Goal: Find specific page/section: Find specific page/section

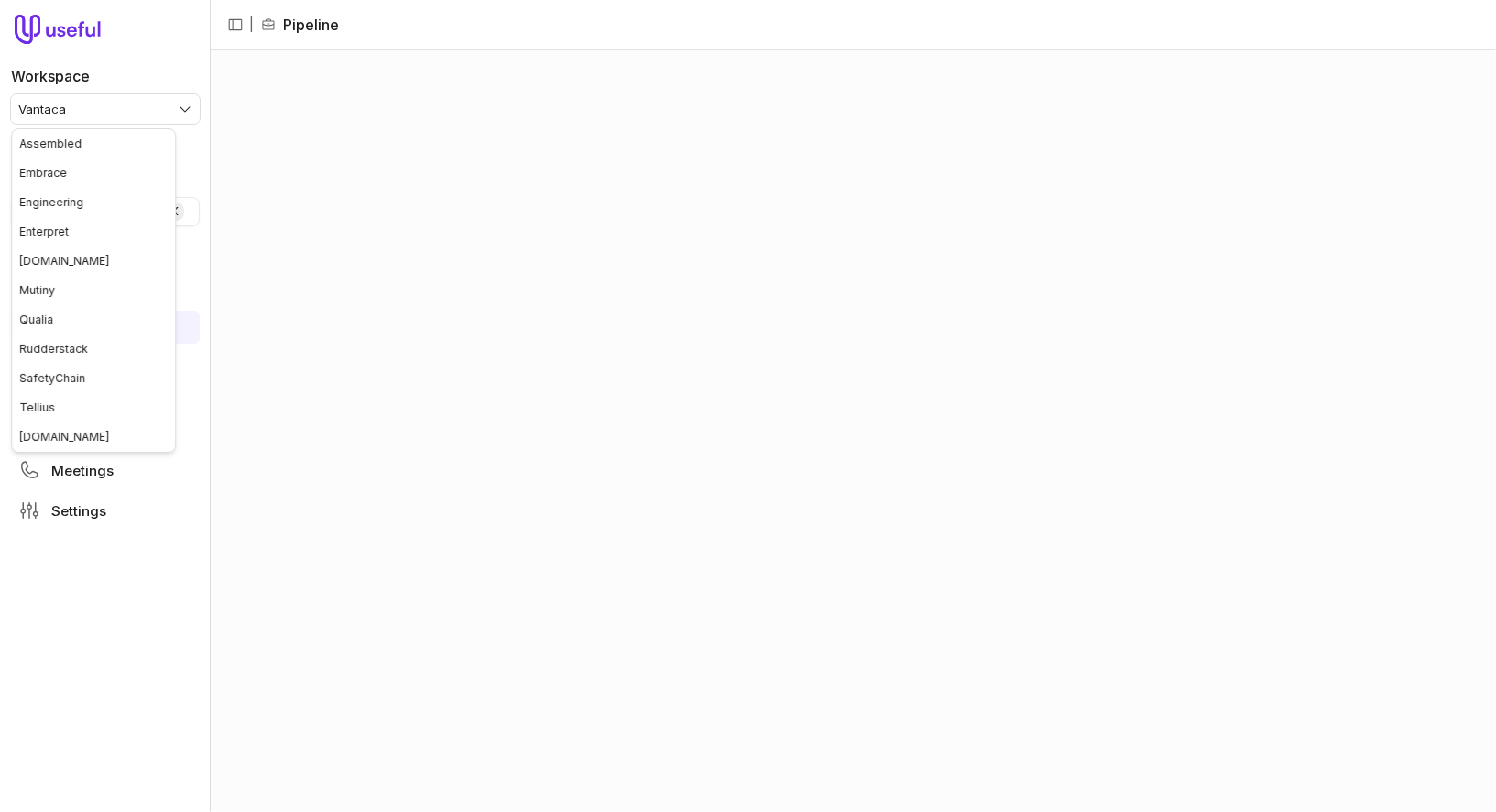
click at [160, 102] on html "Workspace Vantaca Quick search... ⌘ K Deals Pipeline Open Opportunities Closed …" at bounding box center [748, 406] width 1496 height 812
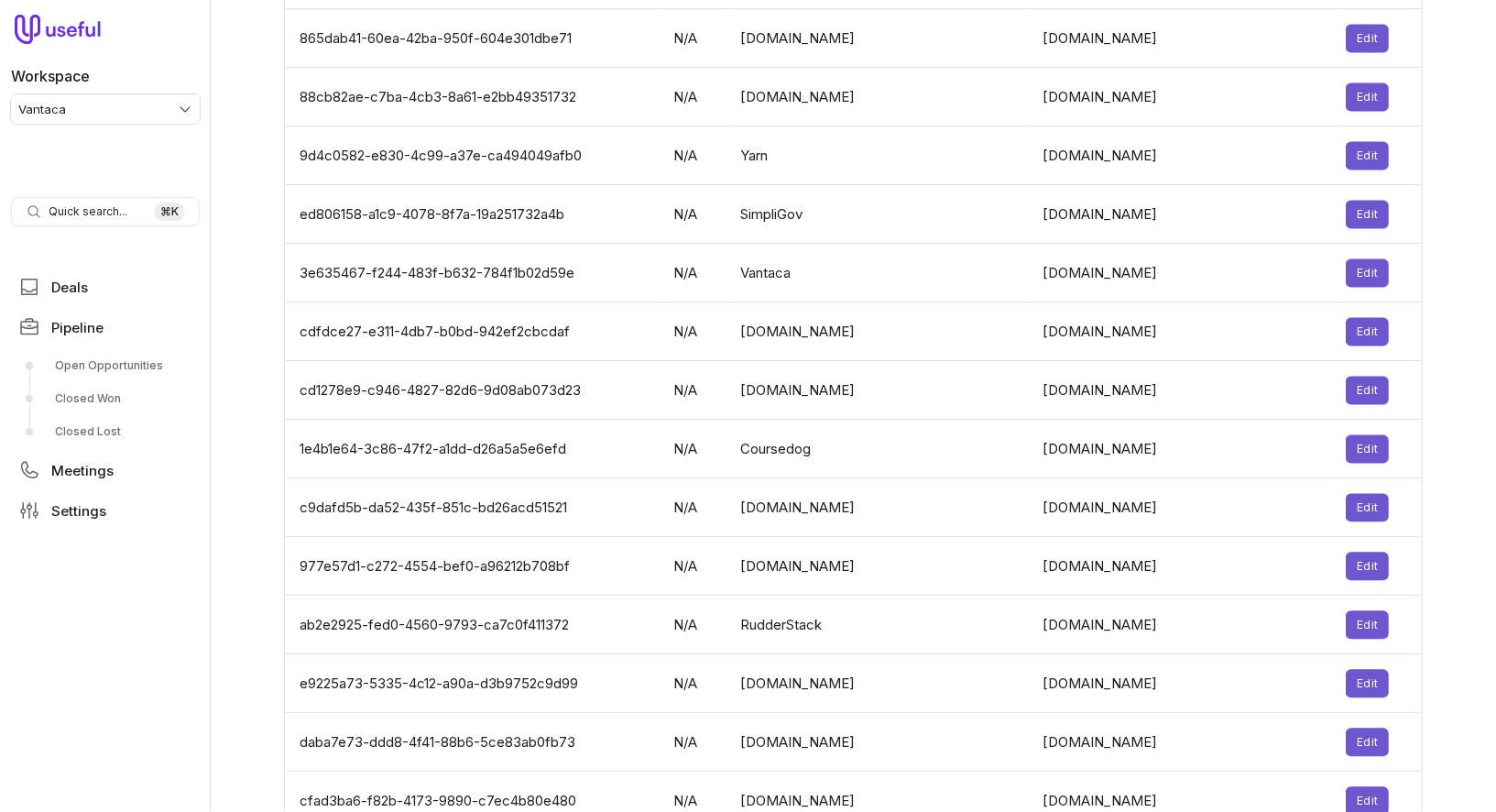
scroll to position [5974, 0]
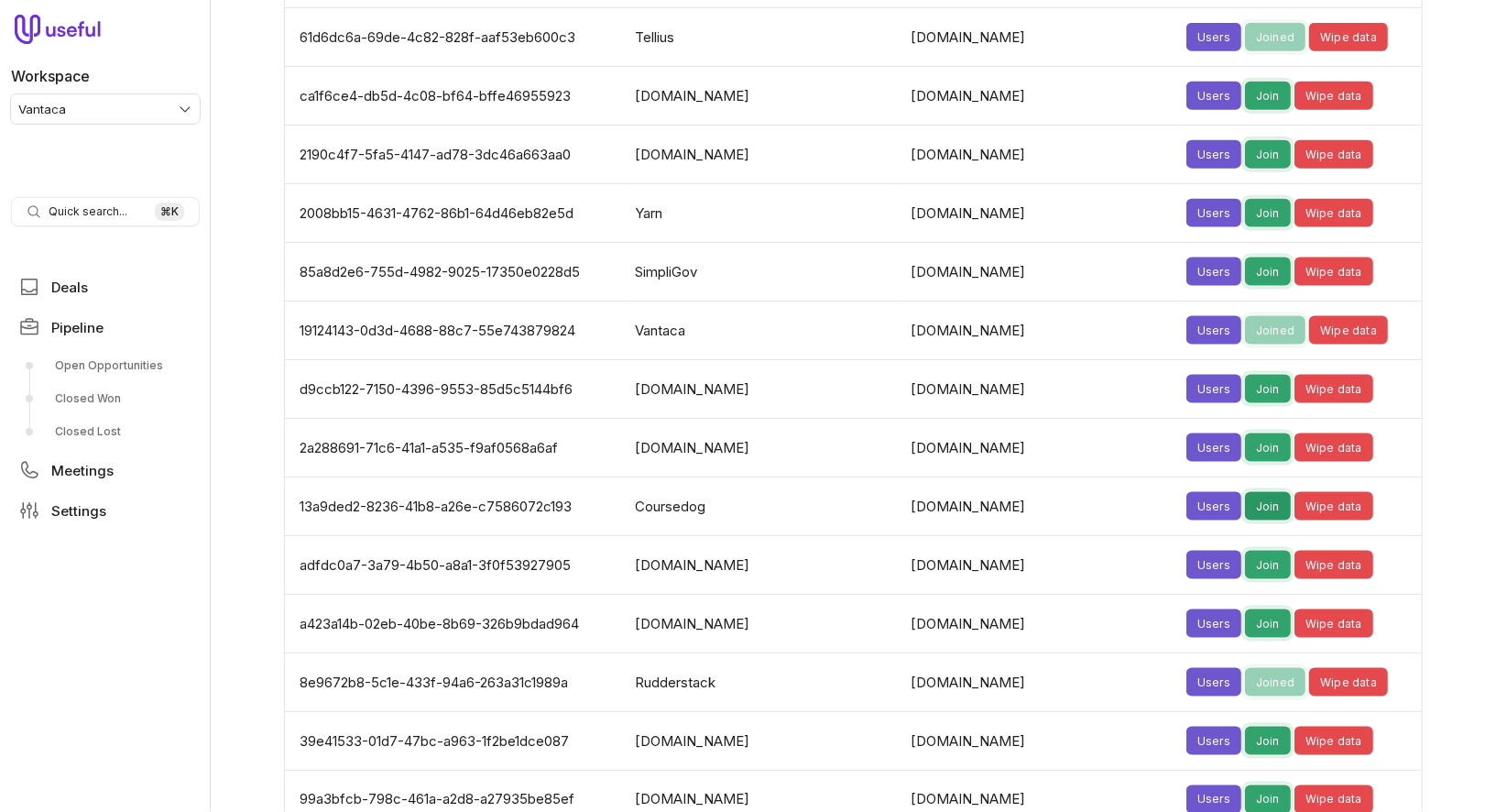
click at [1245, 492] on button "Join" at bounding box center [1268, 506] width 46 height 28
click at [880, 419] on td "[DOMAIN_NAME]" at bounding box center [762, 448] width 275 height 58
click at [77, 331] on span "Pipeline" at bounding box center [76, 327] width 52 height 14
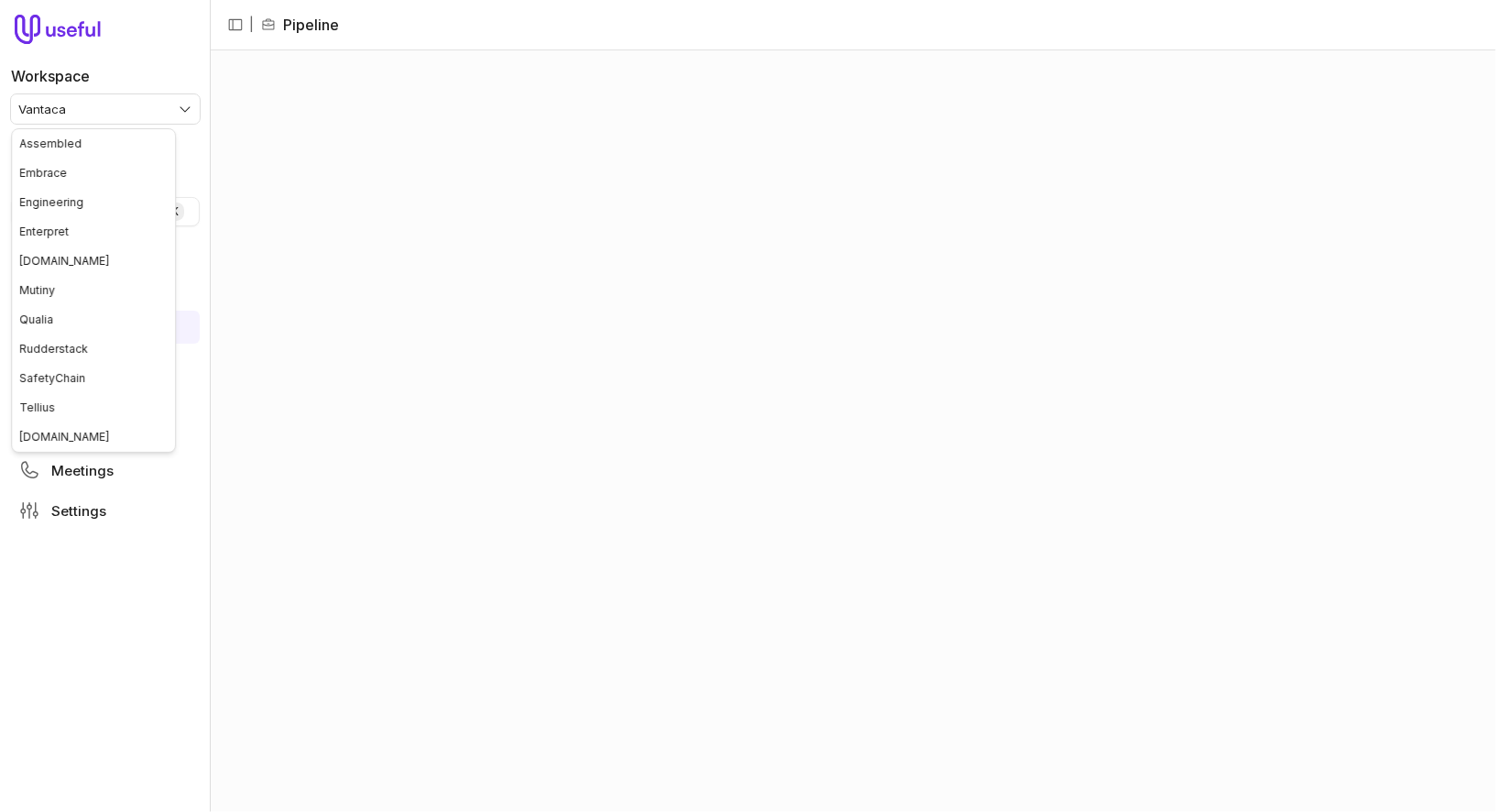
click at [135, 102] on html "Workspace Vantaca Quick search... ⌘ K Deals Pipeline Open Opportunities Closed …" at bounding box center [748, 406] width 1496 height 812
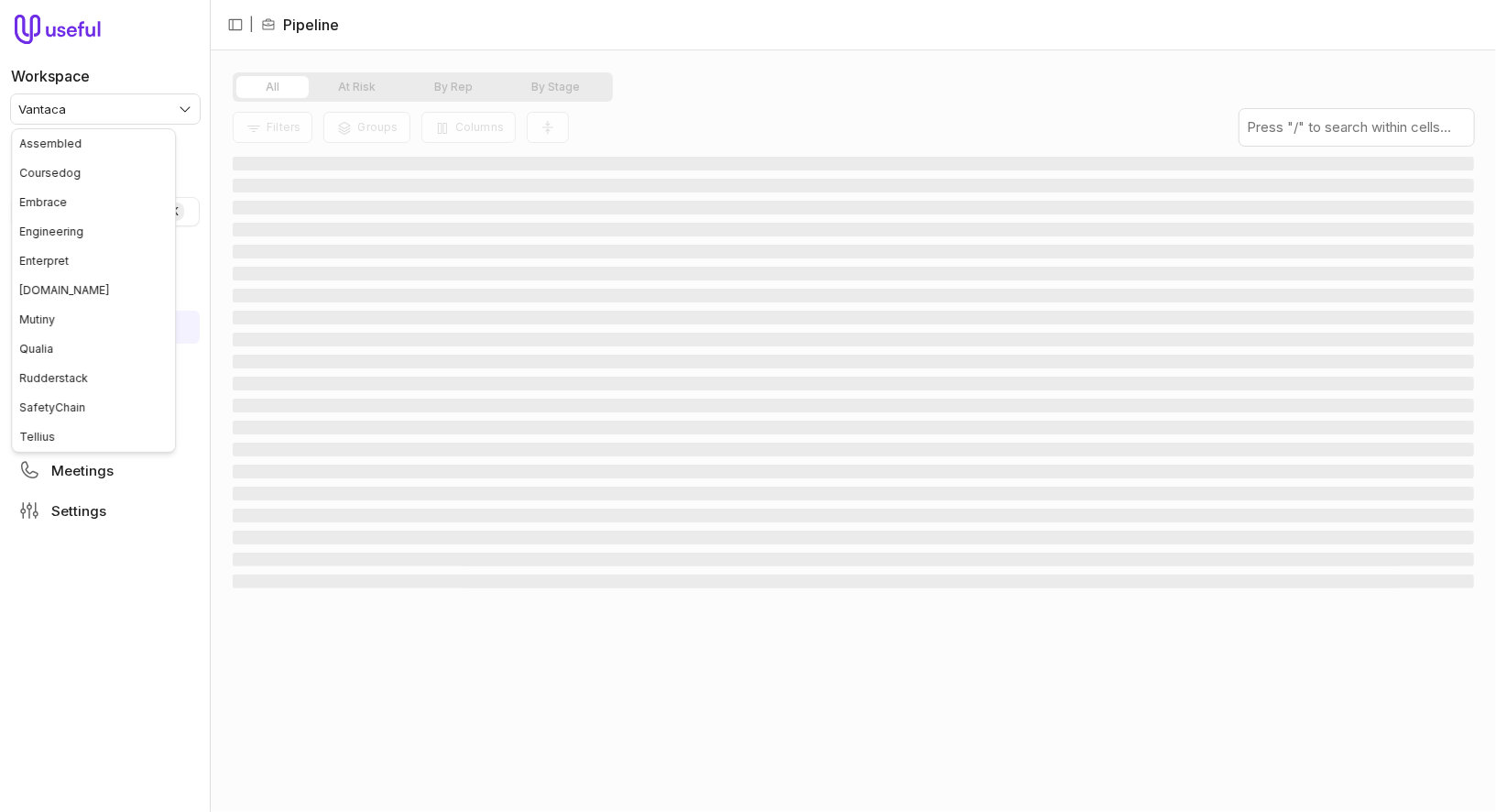
click at [146, 116] on html "Workspace Vantaca Quick search... ⌘ K Deals Pipeline Open Opportunities Closed …" at bounding box center [748, 406] width 1496 height 812
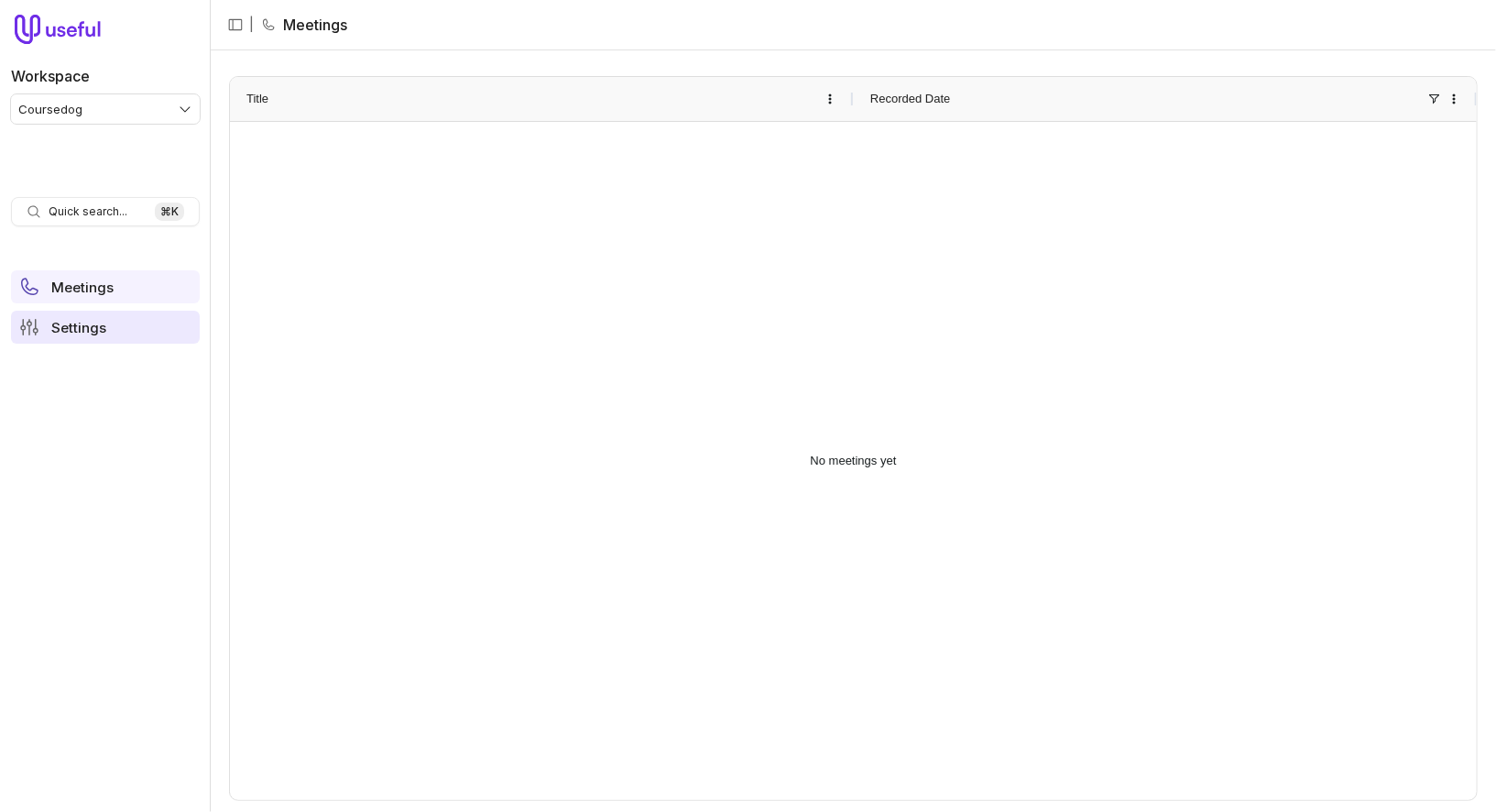
click at [123, 330] on link "Settings" at bounding box center [106, 326] width 189 height 33
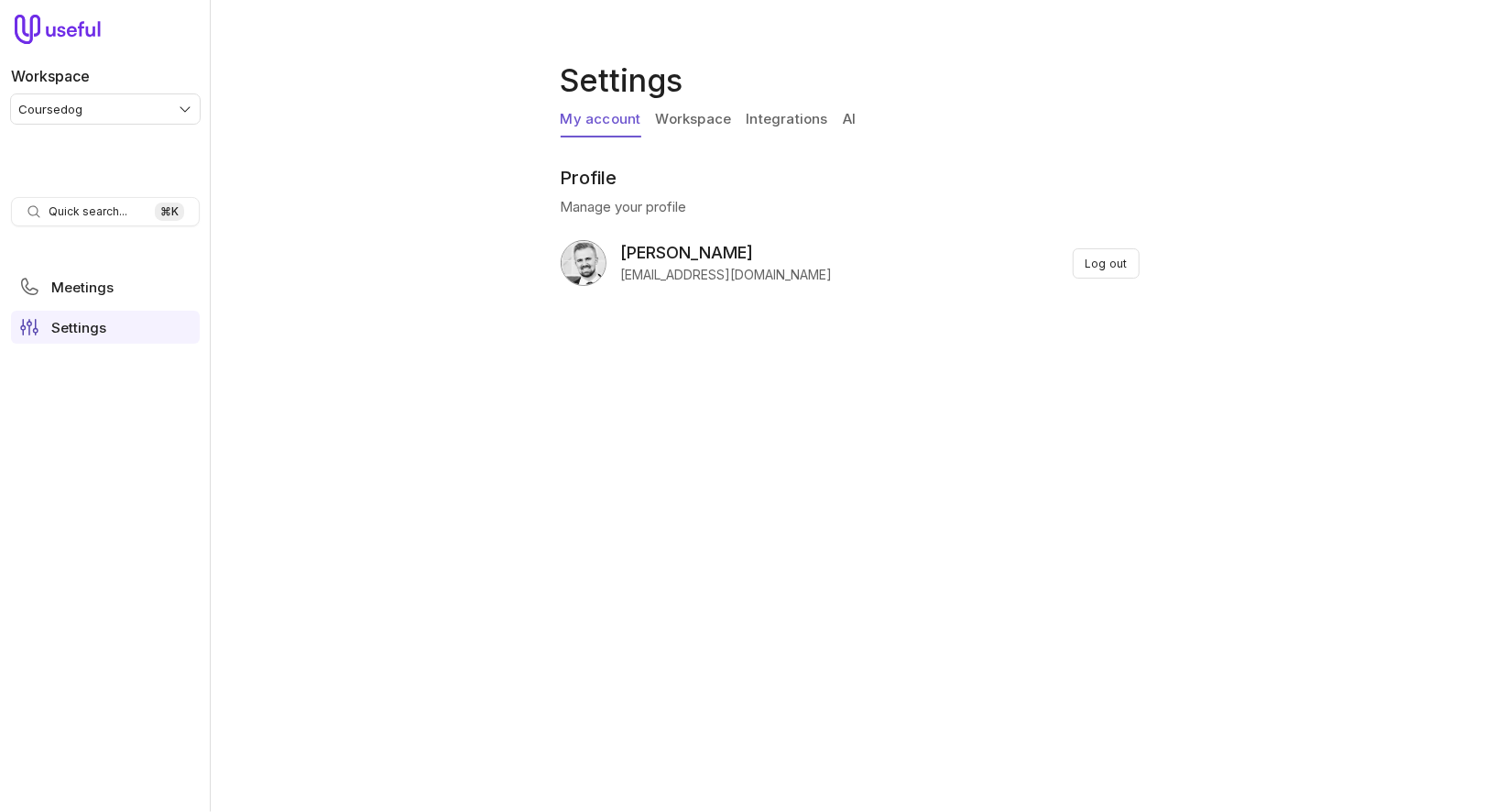
click at [790, 118] on link "Integrations" at bounding box center [787, 120] width 81 height 35
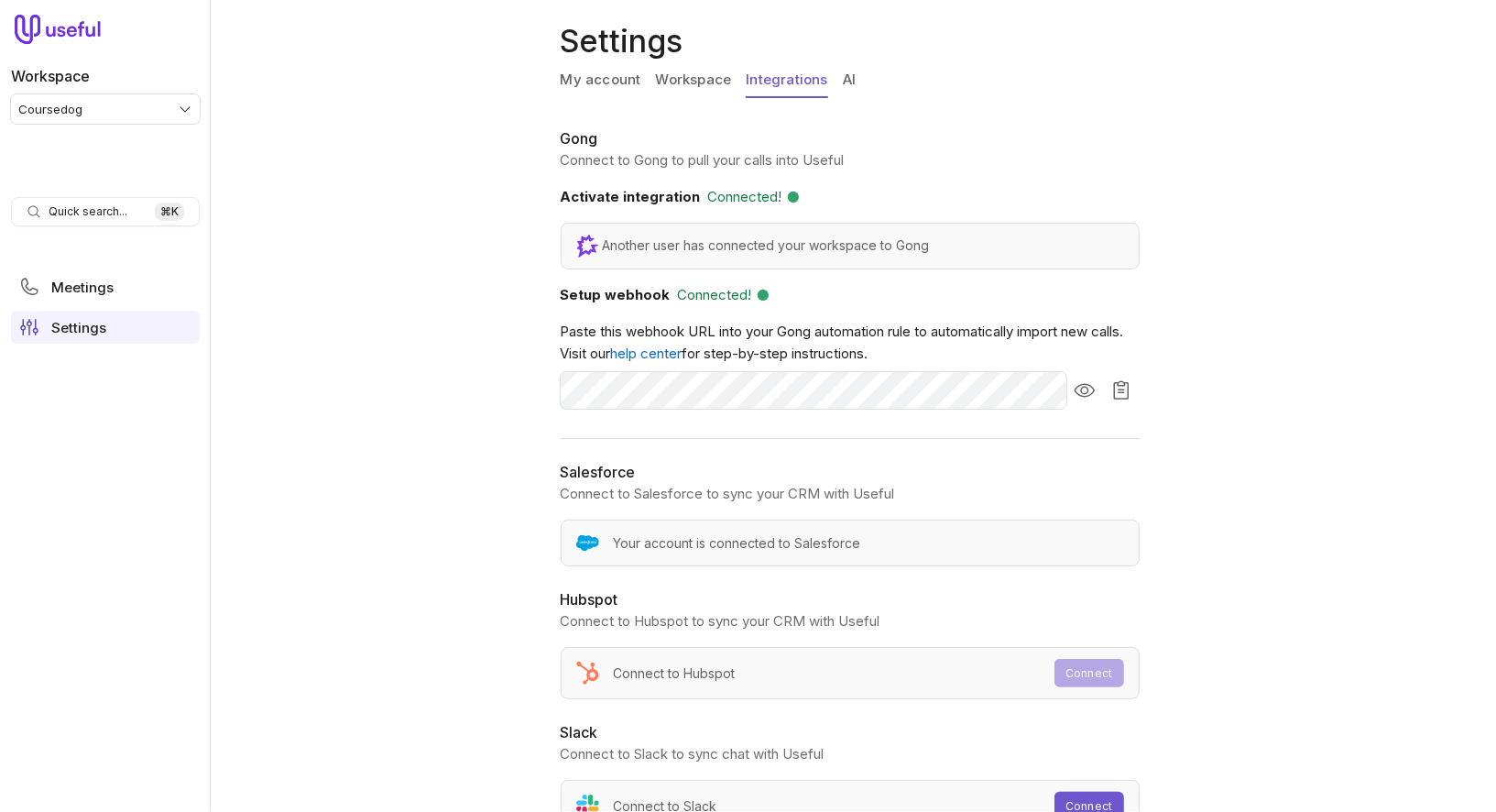
scroll to position [94, 0]
